Goal: Find specific page/section: Find specific page/section

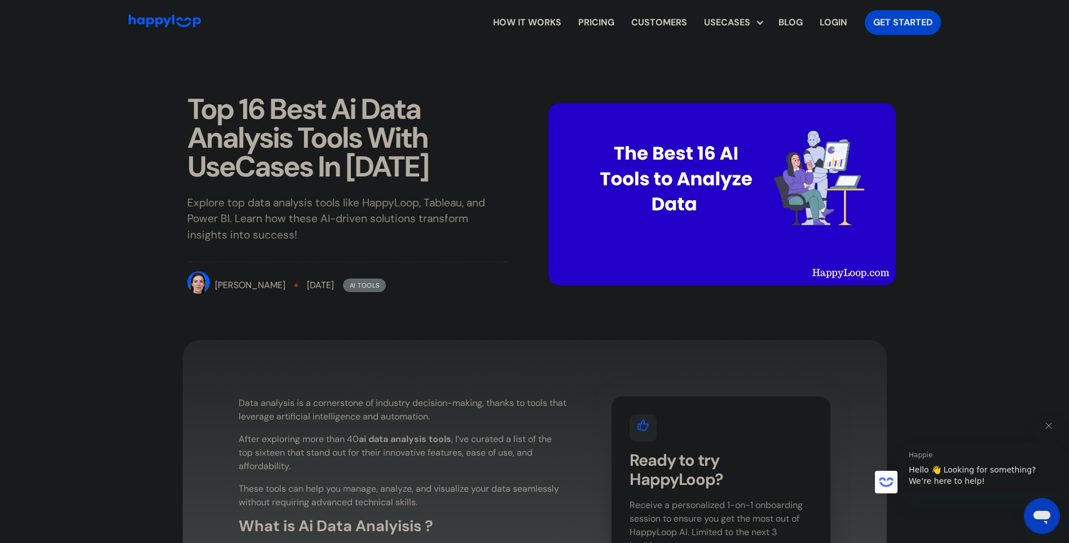
click at [197, 278] on img at bounding box center [198, 282] width 23 height 23
click at [219, 286] on div "[PERSON_NAME]" at bounding box center [250, 286] width 71 height 14
click at [218, 287] on div "[PERSON_NAME]" at bounding box center [250, 286] width 71 height 14
click at [243, 288] on div "[PERSON_NAME]" at bounding box center [250, 286] width 71 height 14
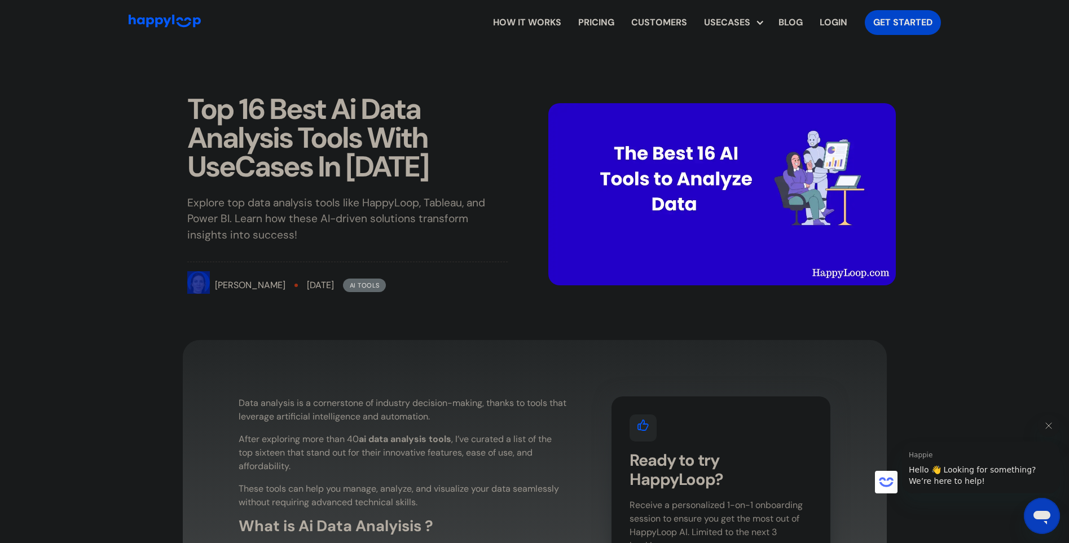
click at [210, 281] on div "[PERSON_NAME]" at bounding box center [236, 285] width 99 height 28
click at [245, 287] on div "[PERSON_NAME]" at bounding box center [250, 286] width 71 height 14
click at [227, 288] on div "[PERSON_NAME]" at bounding box center [250, 286] width 71 height 14
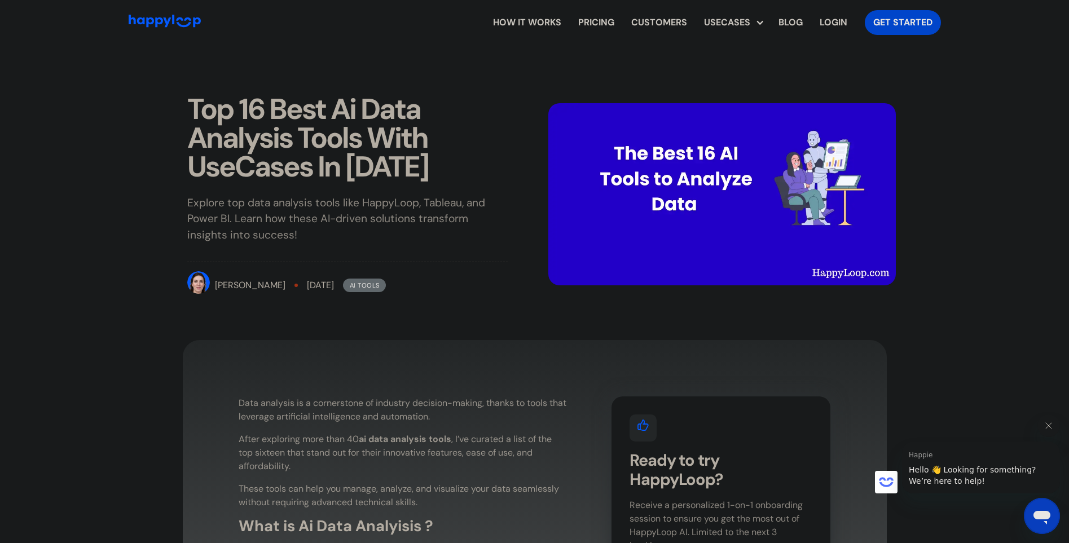
click at [385, 208] on p "Explore top data analysis tools like HappyLoop, Tableau, and Power BI. Learn ho…" at bounding box center [347, 219] width 320 height 49
